Goal: Task Accomplishment & Management: Manage account settings

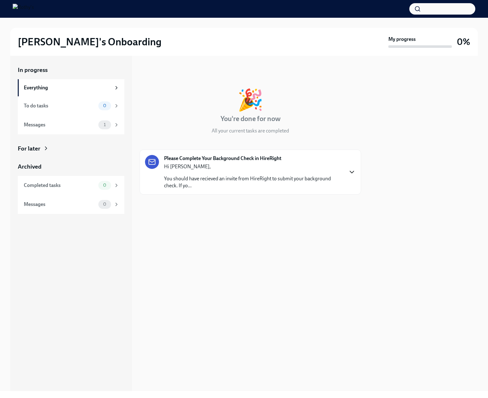
click at [350, 174] on icon "button" at bounding box center [352, 172] width 8 height 8
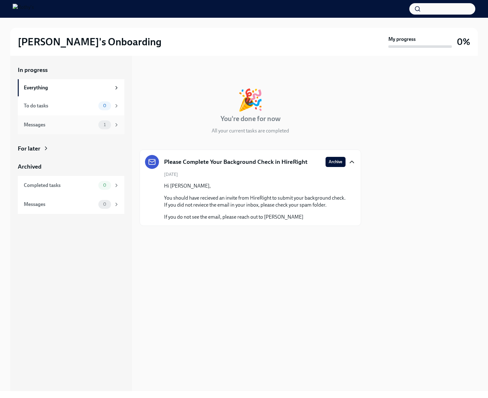
click at [57, 127] on div "Messages" at bounding box center [60, 124] width 72 height 7
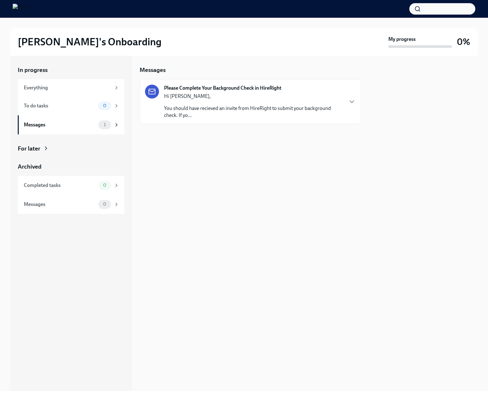
click at [267, 107] on p "You should have recieved an invite from HireRight to submit your background che…" at bounding box center [253, 112] width 179 height 14
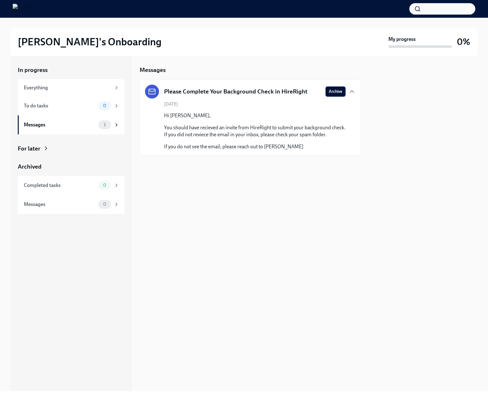
click at [341, 92] on span "Archive" at bounding box center [336, 91] width 14 height 6
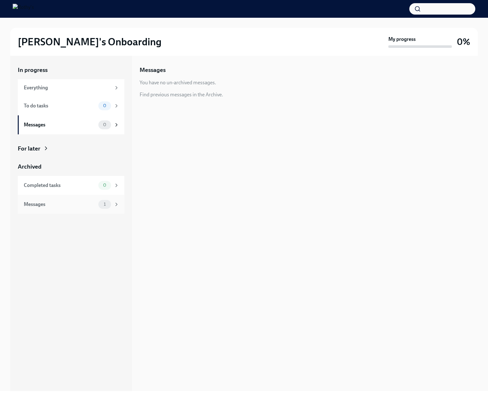
click at [68, 207] on div "Messages" at bounding box center [60, 204] width 72 height 7
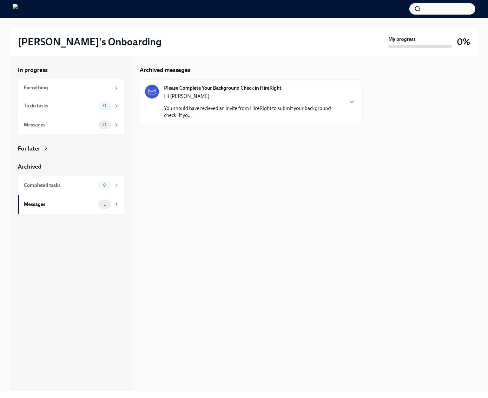
click at [181, 114] on p "You should have recieved an invite from HireRight to submit your background che…" at bounding box center [253, 112] width 179 height 14
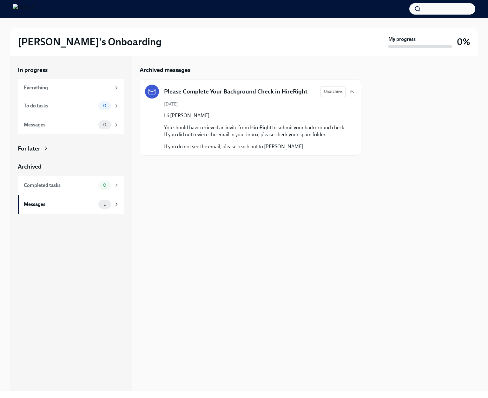
drag, startPoint x: 163, startPoint y: 113, endPoint x: 310, endPoint y: 150, distance: 151.7
click at [310, 150] on div "August 13th Hi Louie, You should have recieved an invite from HireRight to subm…" at bounding box center [250, 125] width 211 height 49
click at [248, 148] on p "If you do not see the email, please reach out to Roberto Avalos Jr." at bounding box center [254, 146] width 181 height 7
click at [194, 192] on div "Archived messages Please Complete Your Background Check in HireRight Unarchive …" at bounding box center [250, 224] width 221 height 336
click at [64, 91] on div "Everything" at bounding box center [67, 87] width 87 height 7
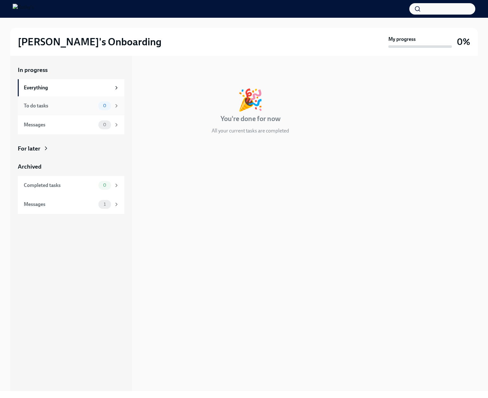
click at [61, 109] on div "To do tasks 0" at bounding box center [71, 105] width 95 height 9
click at [61, 129] on div "Messages 0" at bounding box center [71, 125] width 95 height 9
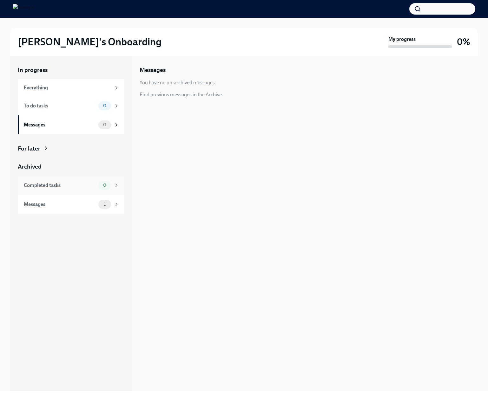
click at [72, 190] on div "Completed tasks 0" at bounding box center [71, 185] width 107 height 19
click at [73, 205] on div "Messages" at bounding box center [60, 204] width 72 height 7
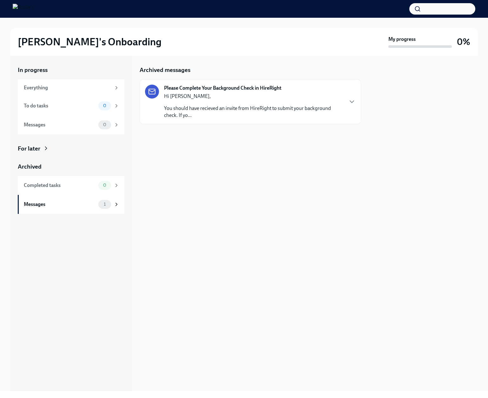
click at [276, 113] on p "You should have recieved an invite from HireRight to submit your background che…" at bounding box center [253, 112] width 179 height 14
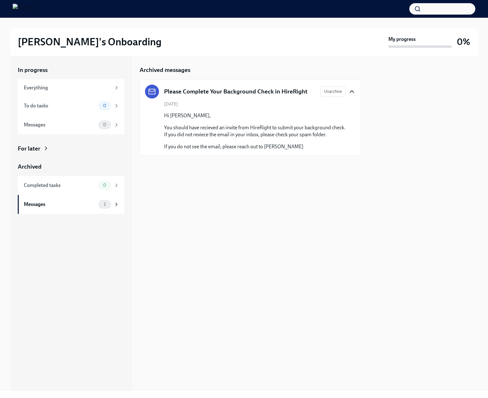
click at [351, 90] on icon "button" at bounding box center [352, 92] width 8 height 8
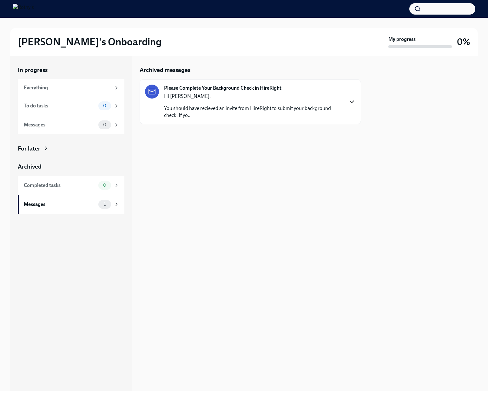
click at [354, 179] on div "Archived messages Please Complete Your Background Check in HireRight Hi Louie, …" at bounding box center [250, 224] width 221 height 336
click at [52, 90] on div "Everything" at bounding box center [67, 87] width 87 height 7
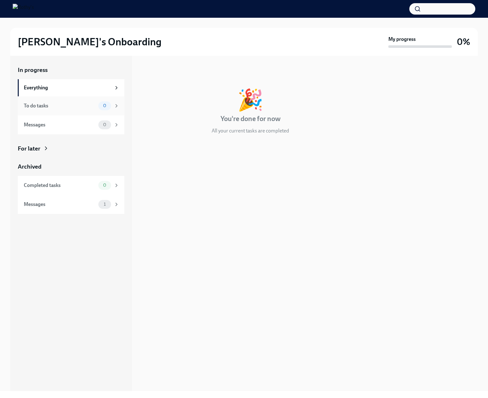
click at [64, 109] on div "To do tasks" at bounding box center [60, 105] width 72 height 7
click at [59, 127] on div "Messages" at bounding box center [60, 124] width 72 height 7
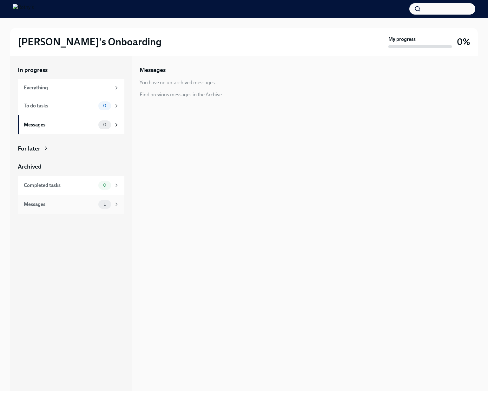
click at [68, 202] on div "Messages" at bounding box center [60, 204] width 72 height 7
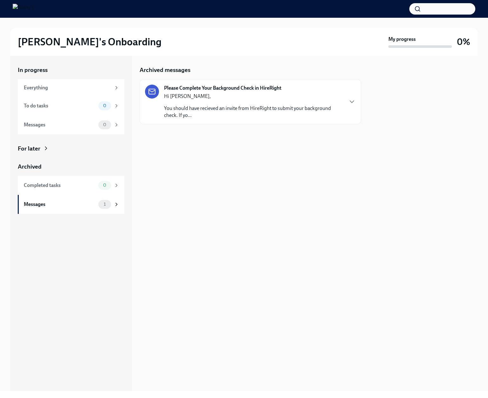
click at [178, 118] on p "You should have recieved an invite from HireRight to submit your background che…" at bounding box center [253, 112] width 179 height 14
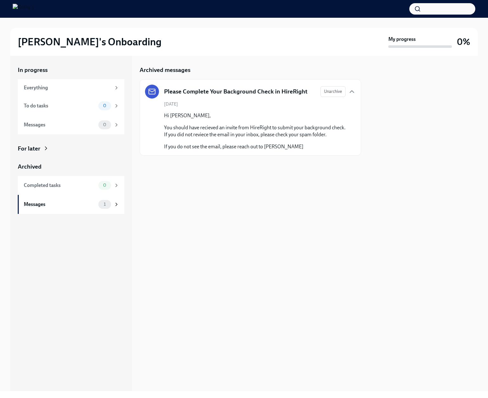
drag, startPoint x: 286, startPoint y: 145, endPoint x: 162, endPoint y: 112, distance: 128.2
click at [162, 112] on div "August 13th Hi Louie, You should have recieved an invite from HireRight to subm…" at bounding box center [250, 125] width 211 height 49
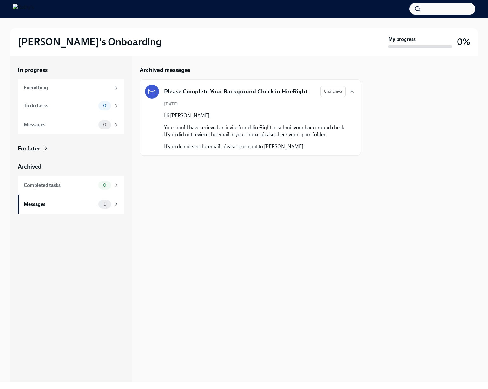
click at [280, 265] on div "Archived messages Please Complete Your Background Check in HireRight Unarchive …" at bounding box center [250, 219] width 221 height 327
click at [88, 209] on div "Messages 1" at bounding box center [71, 204] width 107 height 19
click at [340, 94] on span "Unarchive" at bounding box center [333, 91] width 18 height 6
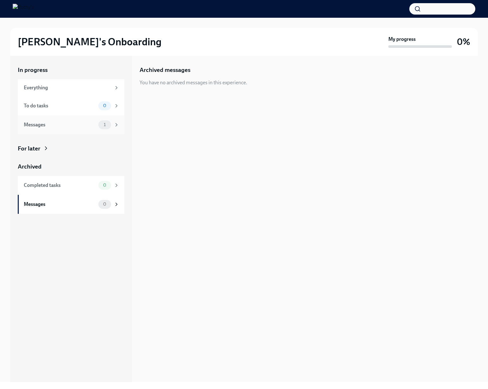
click at [53, 122] on div "Messages" at bounding box center [60, 124] width 72 height 7
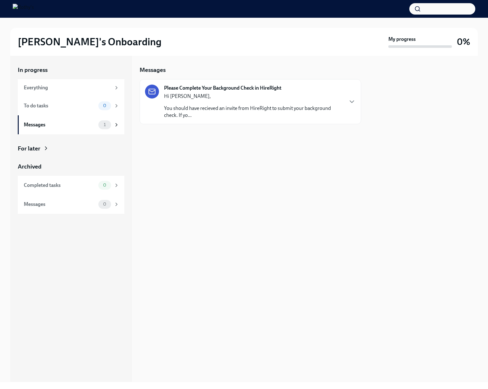
click at [257, 113] on p "You should have recieved an invite from HireRight to submit your background che…" at bounding box center [253, 112] width 179 height 14
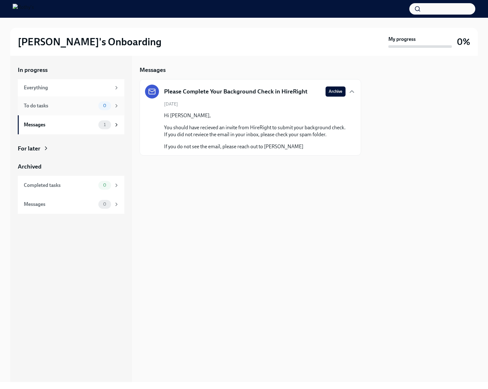
click at [55, 110] on div "To do tasks 0" at bounding box center [71, 105] width 95 height 9
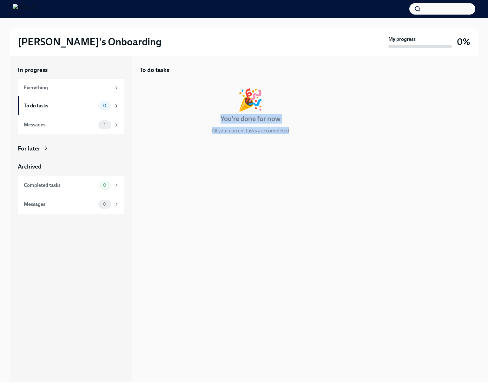
drag, startPoint x: 215, startPoint y: 115, endPoint x: 307, endPoint y: 138, distance: 94.7
click at [306, 133] on div "🎉 You're done for now All your current tasks are completed" at bounding box center [250, 111] width 221 height 45
click at [305, 152] on div at bounding box center [250, 155] width 221 height 20
drag, startPoint x: 85, startPoint y: 219, endPoint x: 99, endPoint y: 251, distance: 34.6
click at [86, 219] on div "In progress Everything To do tasks 0 Messages 1 For later Archived Completed ta…" at bounding box center [71, 219] width 122 height 327
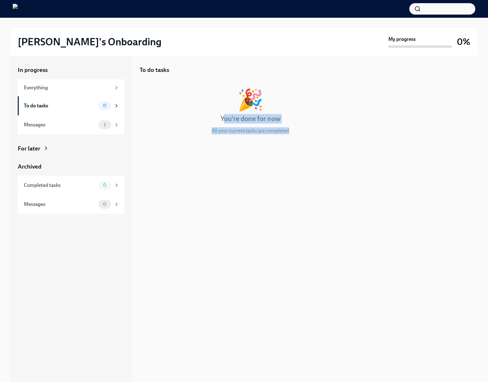
drag, startPoint x: 256, startPoint y: 119, endPoint x: 295, endPoint y: 130, distance: 40.2
click at [295, 130] on div "🎉 You're done for now All your current tasks are completed" at bounding box center [250, 111] width 221 height 45
click at [299, 131] on div "🎉 You're done for now All your current tasks are completed" at bounding box center [250, 111] width 221 height 45
click at [58, 126] on div "Messages" at bounding box center [60, 124] width 72 height 7
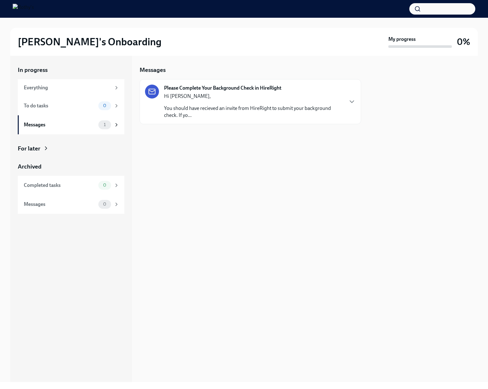
click at [196, 118] on p "You should have recieved an invite from HireRight to submit your background che…" at bounding box center [253, 112] width 179 height 14
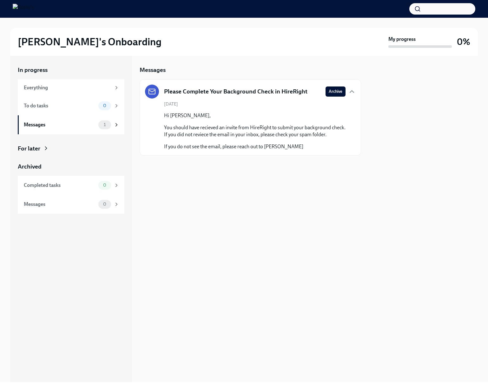
drag, startPoint x: 170, startPoint y: 124, endPoint x: 310, endPoint y: 149, distance: 142.7
click at [310, 149] on div "August 13th Hi Louie, You should have recieved an invite from HireRight to subm…" at bounding box center [250, 125] width 211 height 49
click at [300, 166] on div at bounding box center [250, 166] width 221 height 20
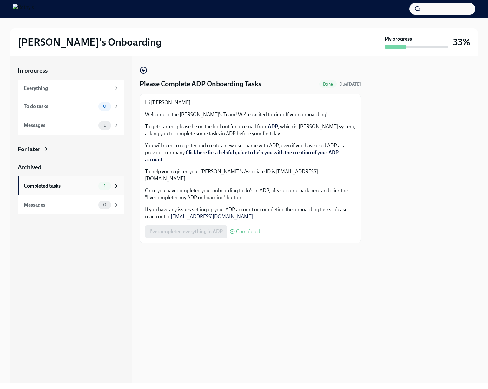
click at [67, 184] on div "Completed tasks" at bounding box center [60, 186] width 72 height 7
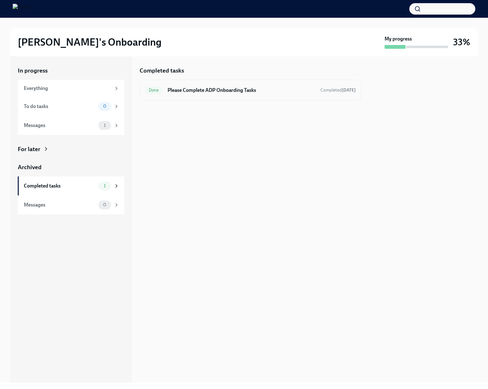
click at [281, 88] on h6 "Please Complete ADP Onboarding Tasks" at bounding box center [241, 90] width 148 height 7
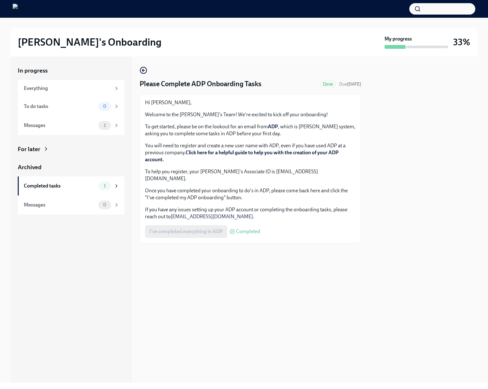
click at [355, 259] on div "Please Complete ADP Onboarding Tasks Done Due [DATE] Hi [PERSON_NAME], Welcome …" at bounding box center [250, 219] width 221 height 327
